Goal: Register for event/course

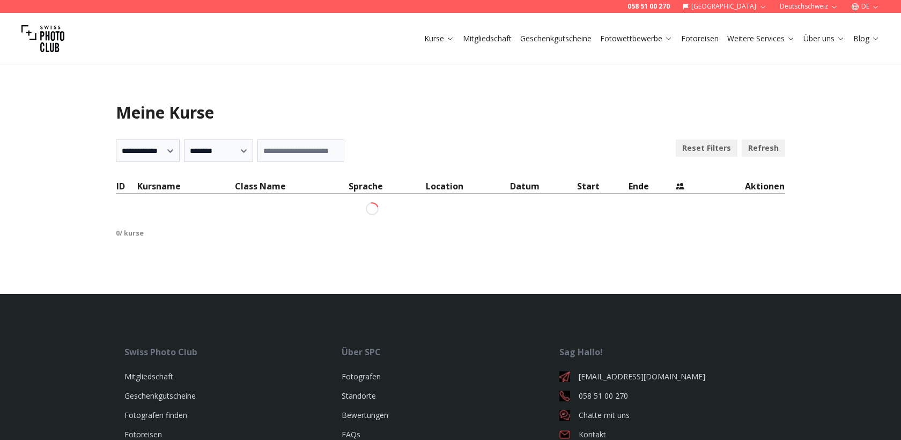
select select "***"
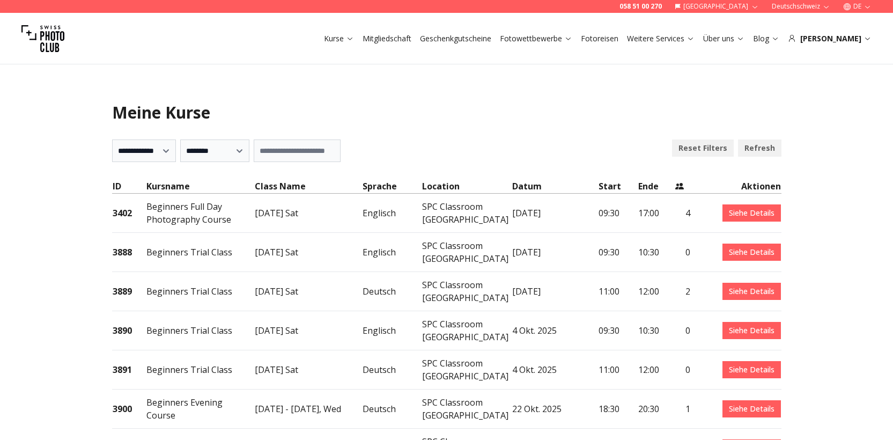
select select "***"
click at [741, 217] on link "Siehe Details" at bounding box center [751, 212] width 58 height 17
